Goal: Navigation & Orientation: Understand site structure

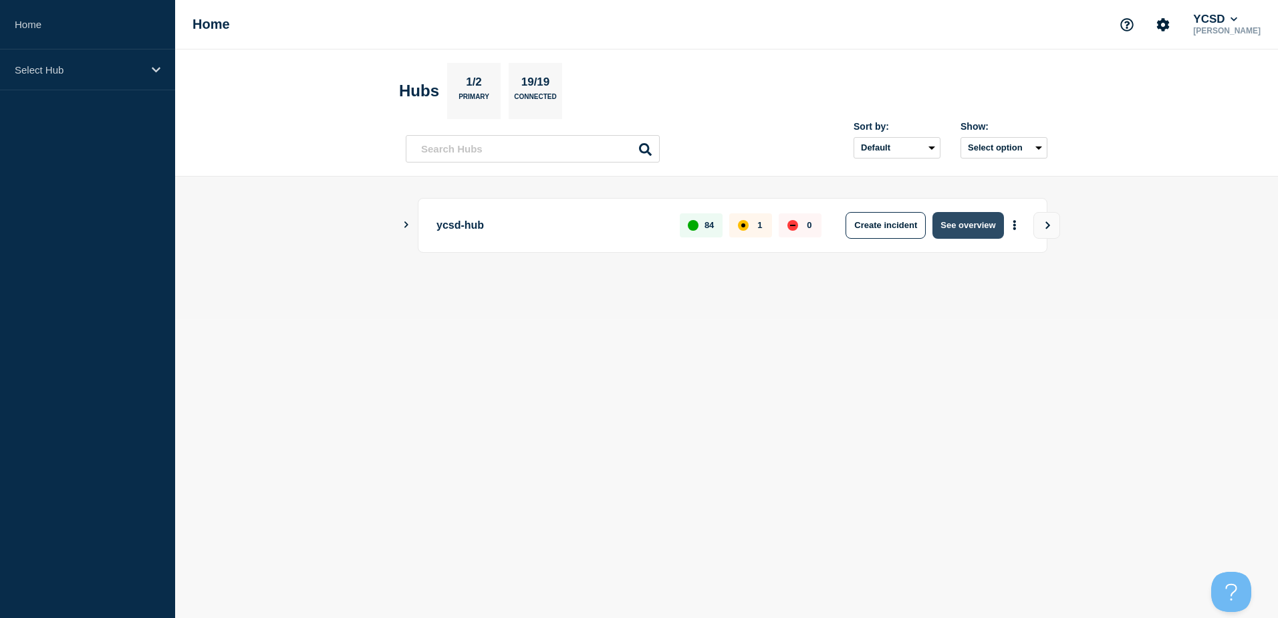
click at [952, 231] on button "See overview" at bounding box center [967, 225] width 71 height 27
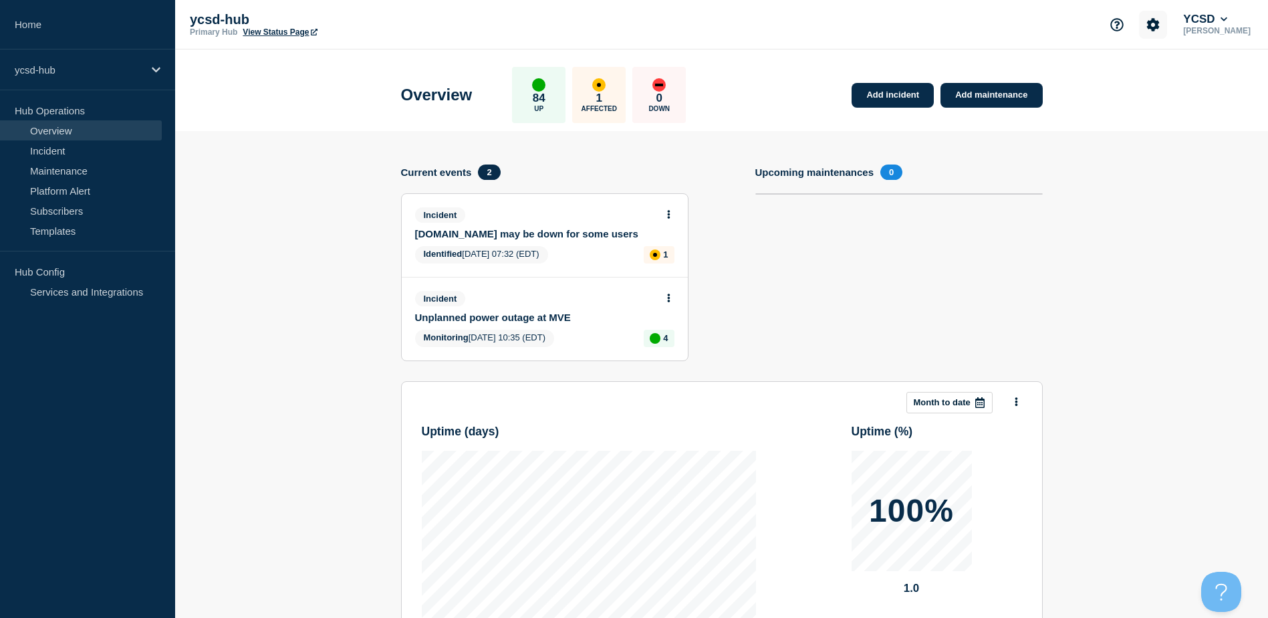
click at [1158, 27] on icon "Account settings" at bounding box center [1152, 24] width 13 height 13
click at [1158, 26] on icon "Account settings" at bounding box center [1152, 24] width 13 height 13
click at [1257, 16] on div "ycsd-hub Primary Hub View Status Page YCSD [PERSON_NAME]" at bounding box center [721, 24] width 1093 height 49
click at [1222, 20] on button "YCSD" at bounding box center [1204, 19] width 49 height 13
click at [1230, 22] on button "YCSD" at bounding box center [1204, 19] width 49 height 13
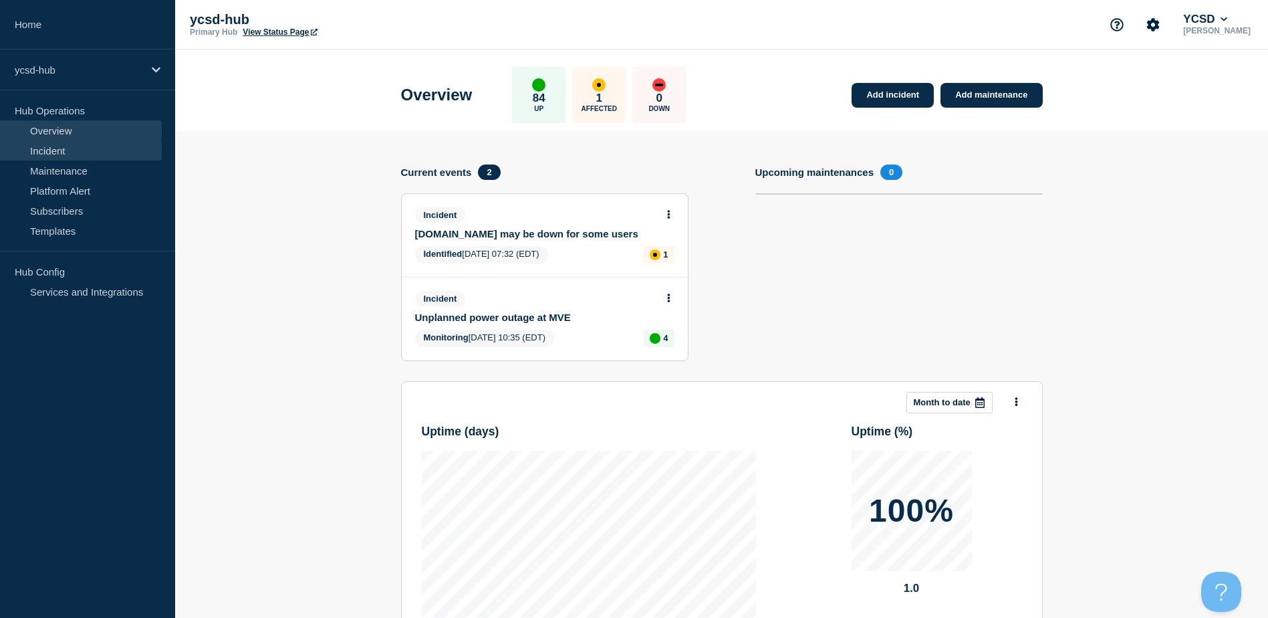
click at [80, 152] on link "Incident" at bounding box center [81, 150] width 162 height 20
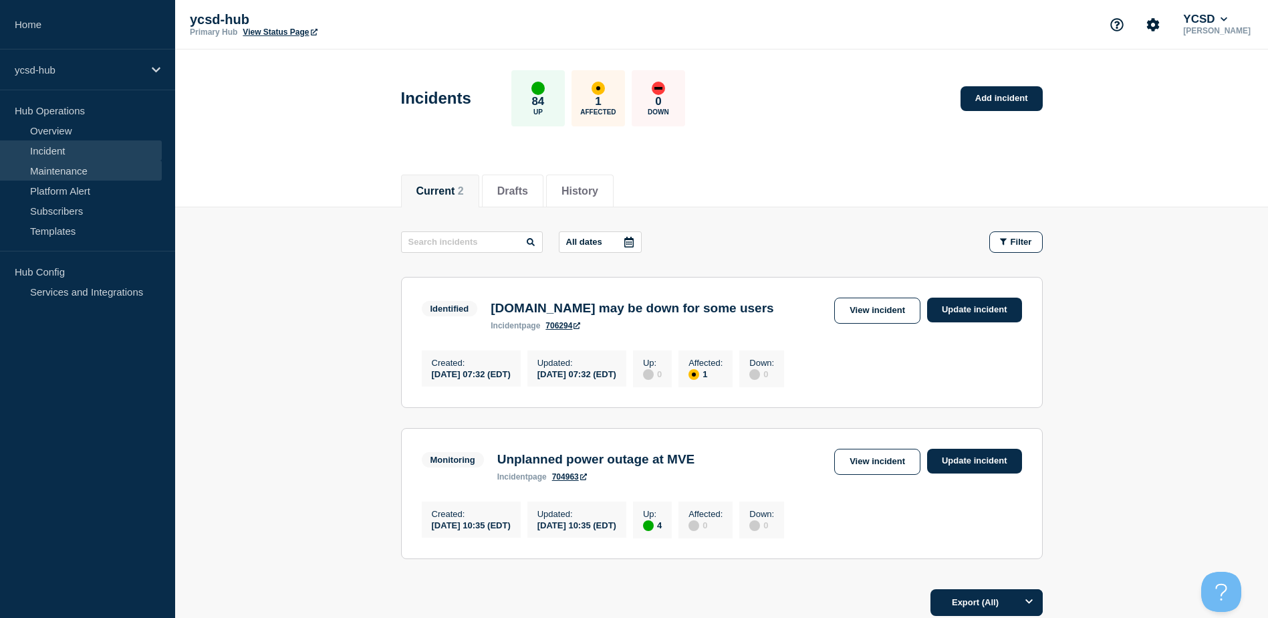
click at [77, 166] on link "Maintenance" at bounding box center [81, 170] width 162 height 20
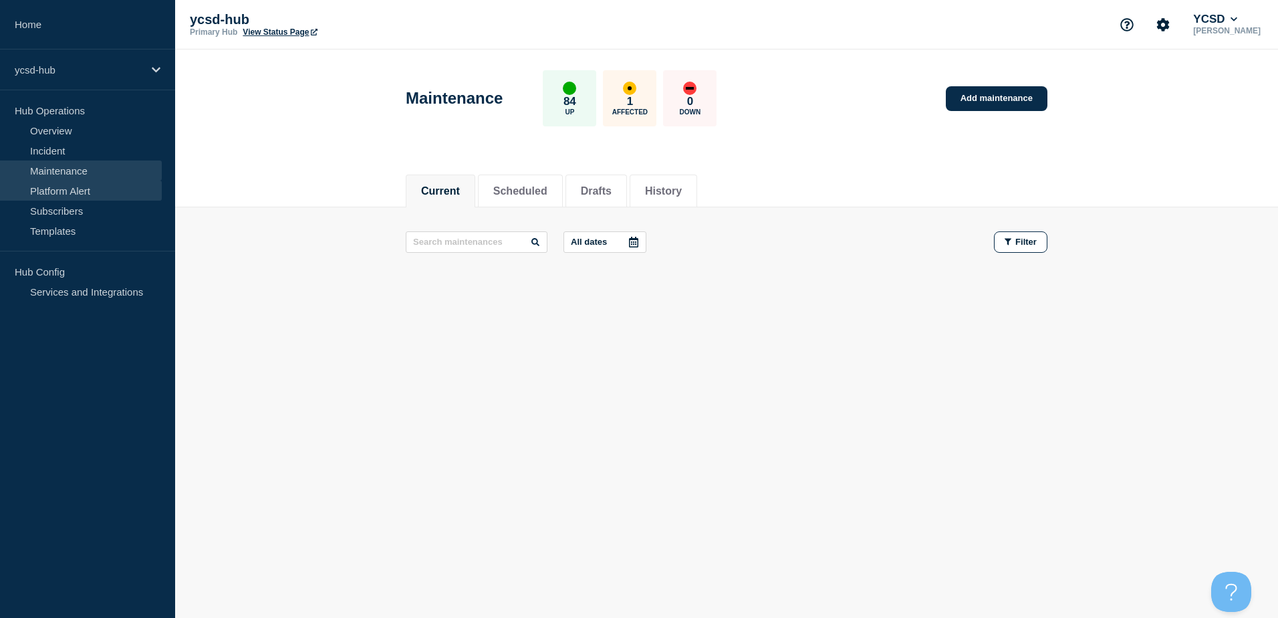
click at [86, 194] on link "Platform Alert" at bounding box center [81, 190] width 162 height 20
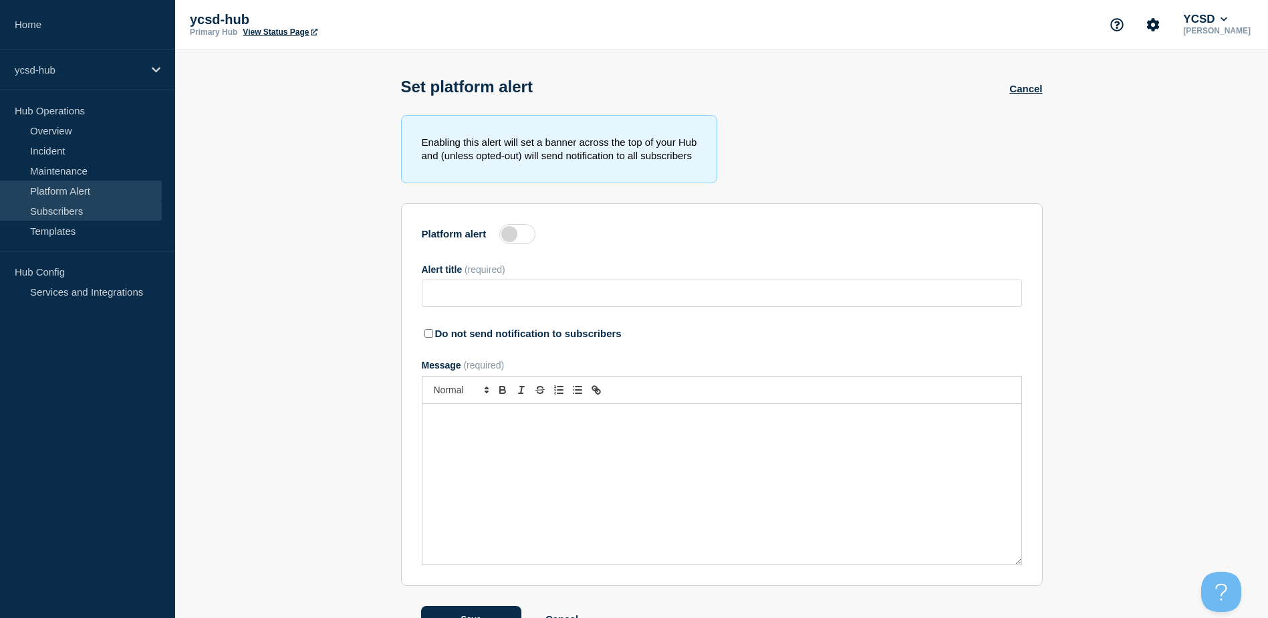
type input "Warning Warning"
click at [76, 208] on link "Subscribers" at bounding box center [81, 210] width 162 height 20
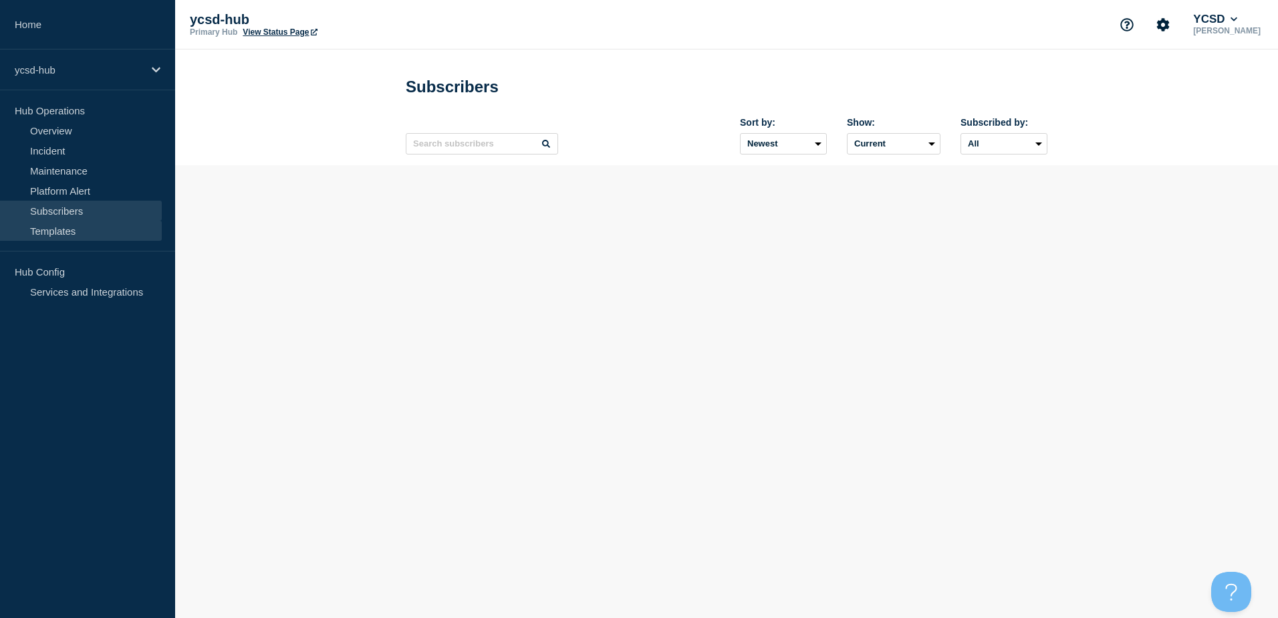
click at [74, 231] on link "Templates" at bounding box center [81, 231] width 162 height 20
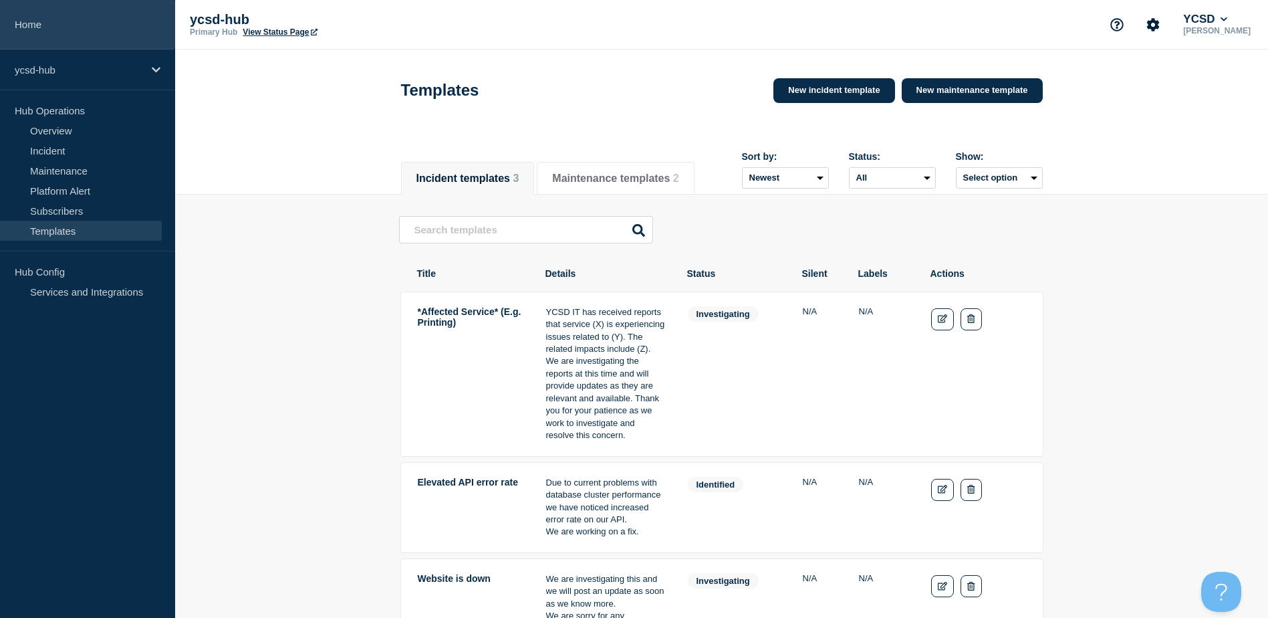
click at [52, 33] on link "Home" at bounding box center [87, 24] width 175 height 49
